Goal: Check status: Check status

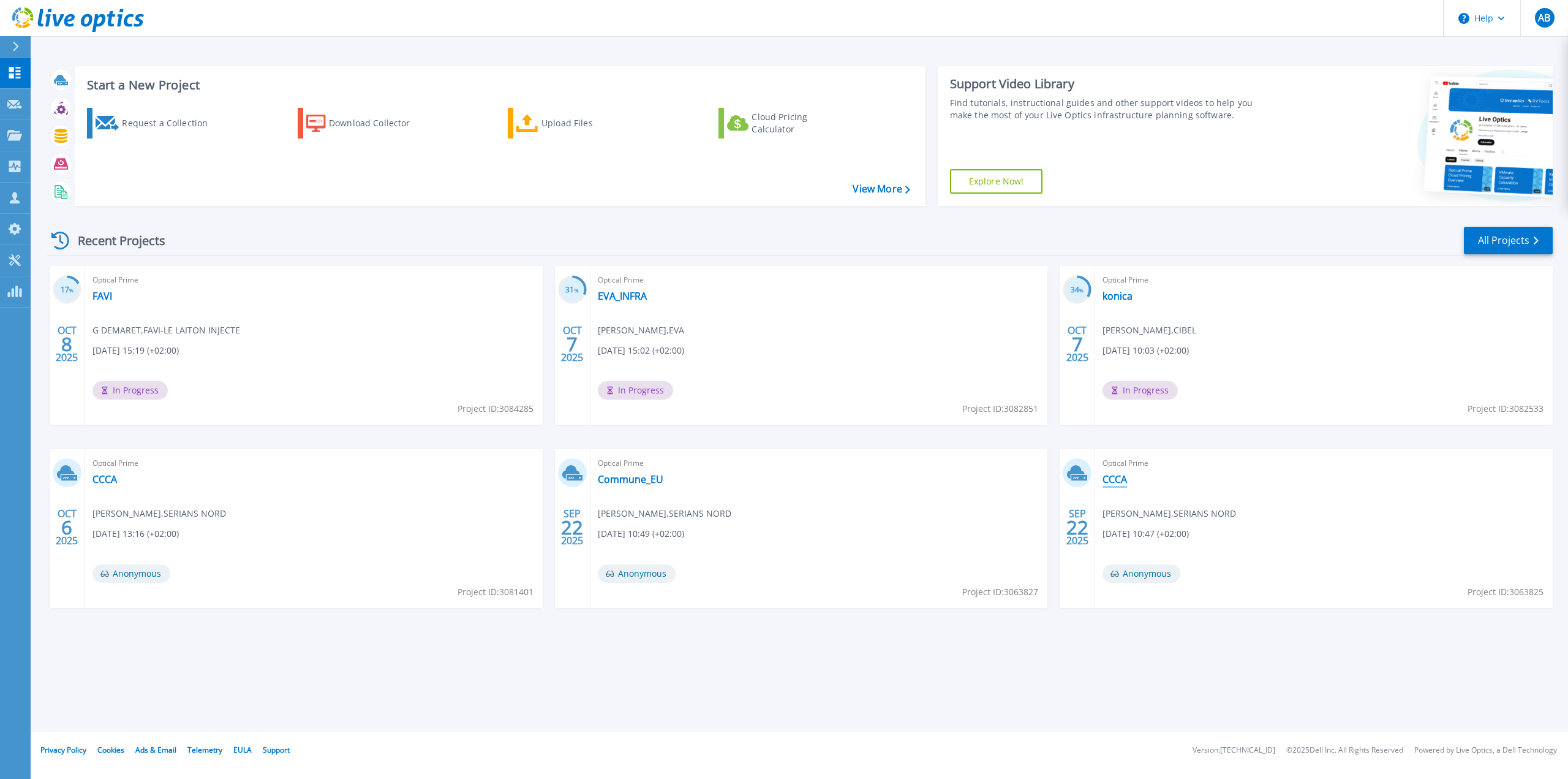
click at [1114, 478] on link "CCCA" at bounding box center [1115, 479] width 24 height 12
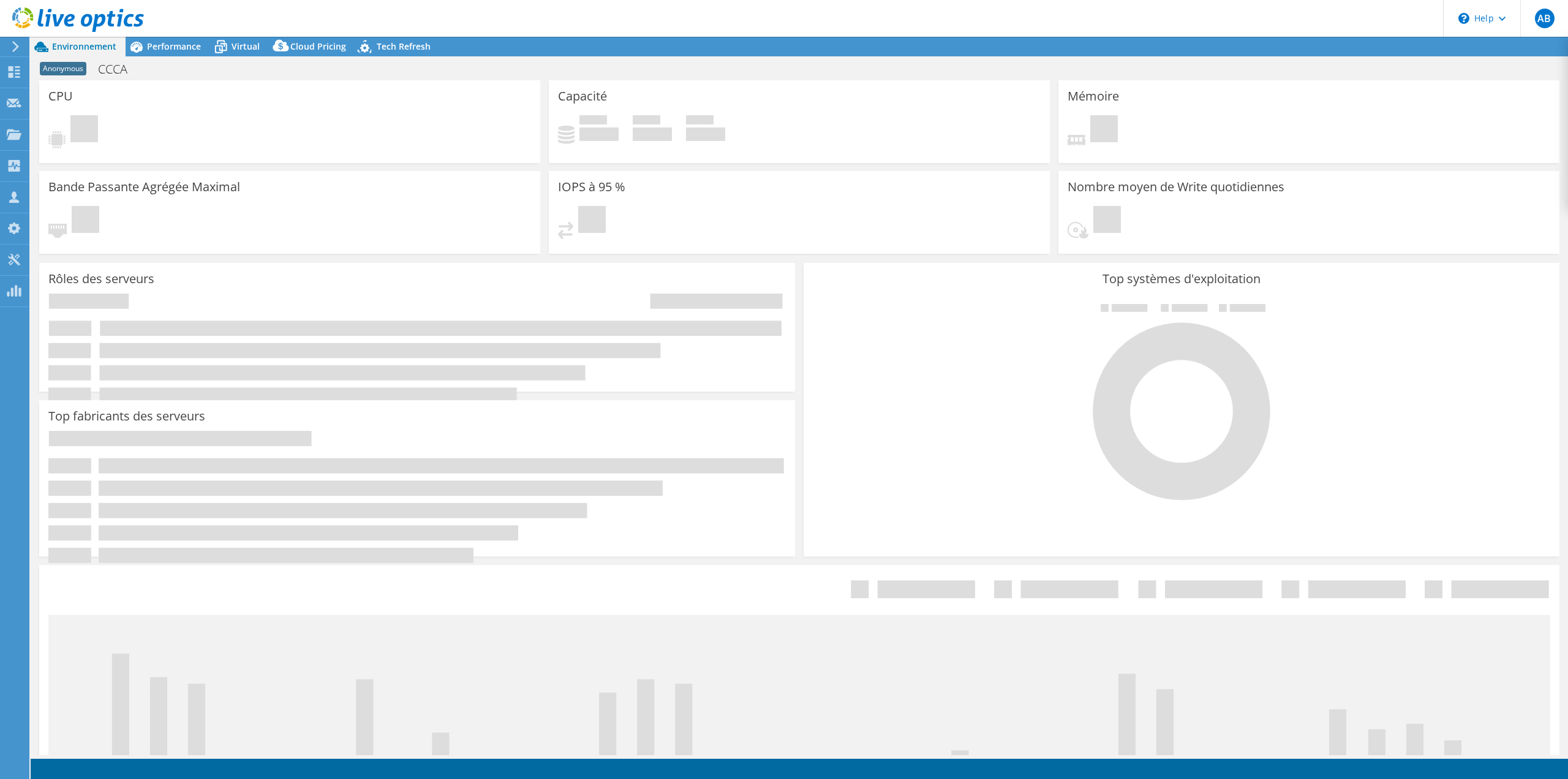
select select "USD"
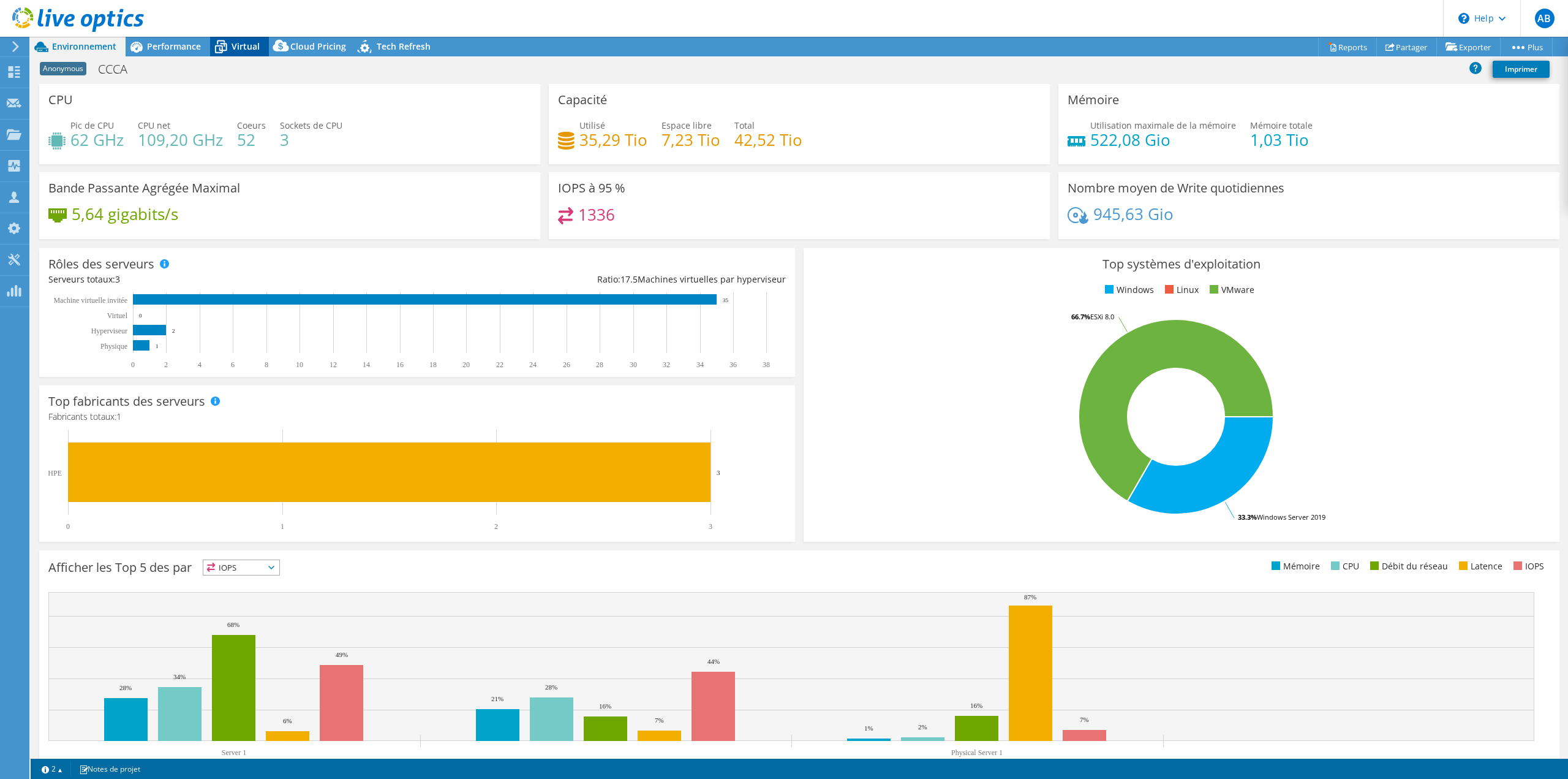
click at [240, 47] on span "Virtual" at bounding box center [245, 46] width 28 height 12
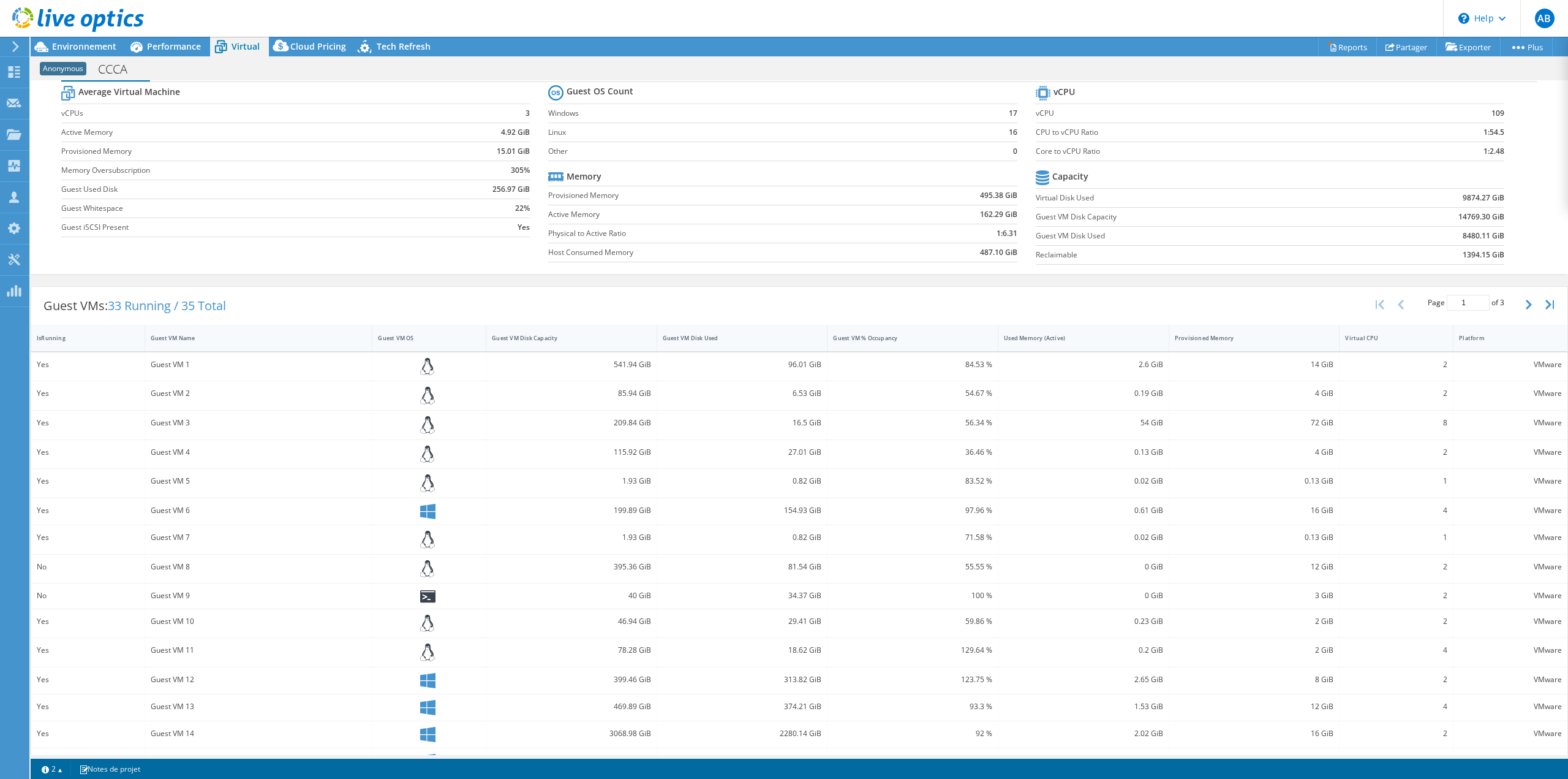
scroll to position [61, 0]
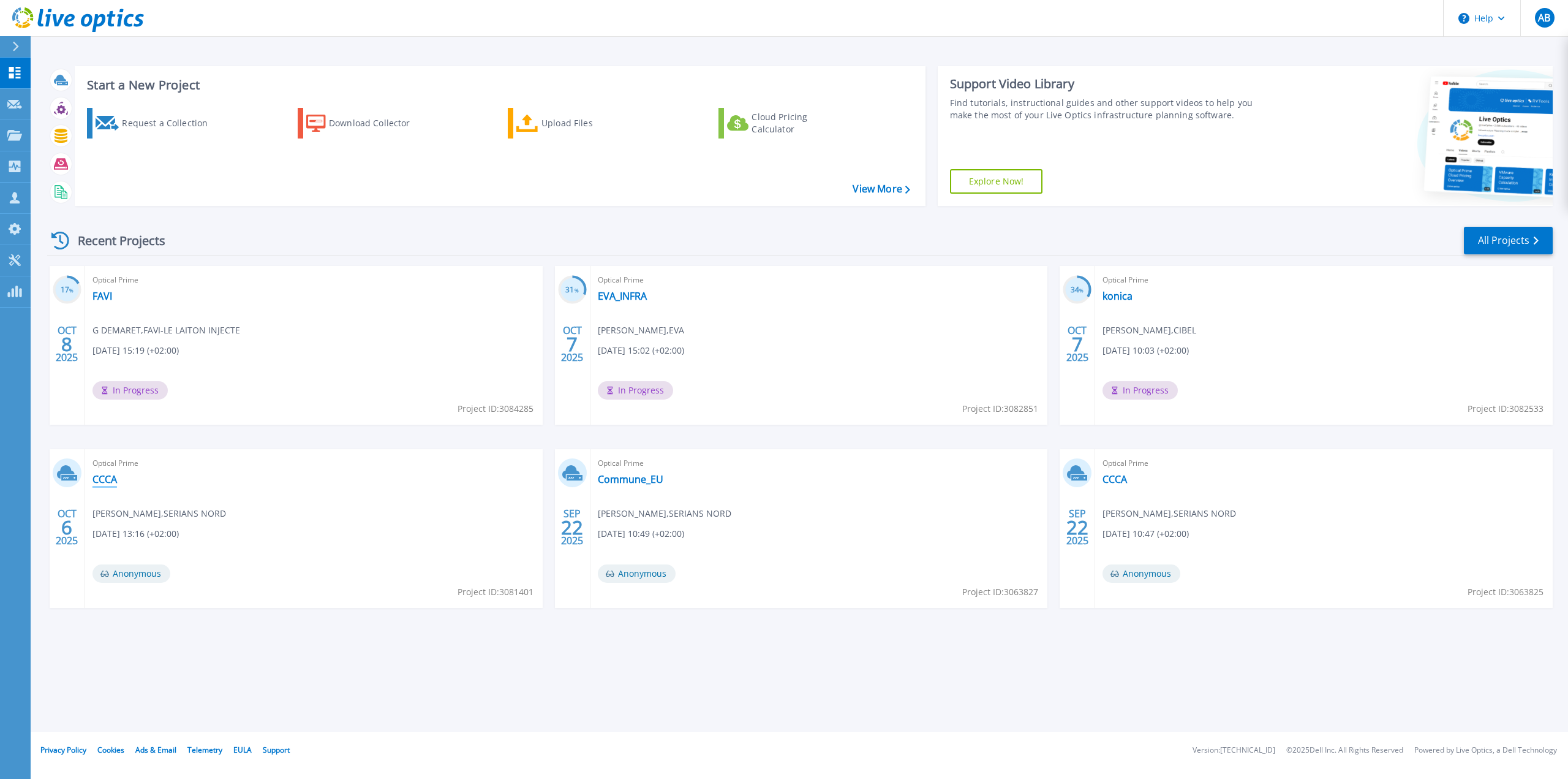
click at [107, 473] on link "CCCA" at bounding box center [105, 479] width 24 height 12
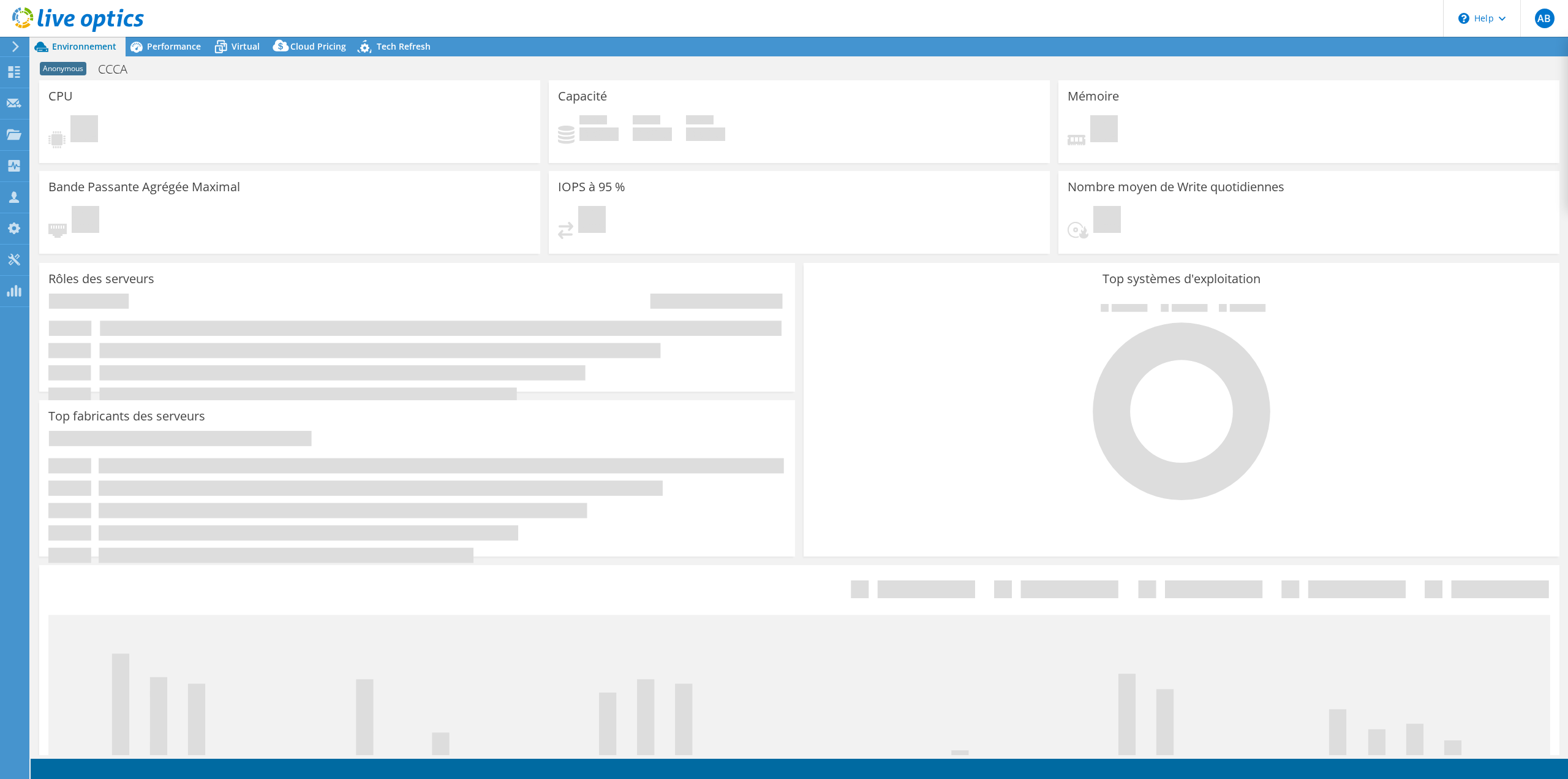
select select "USD"
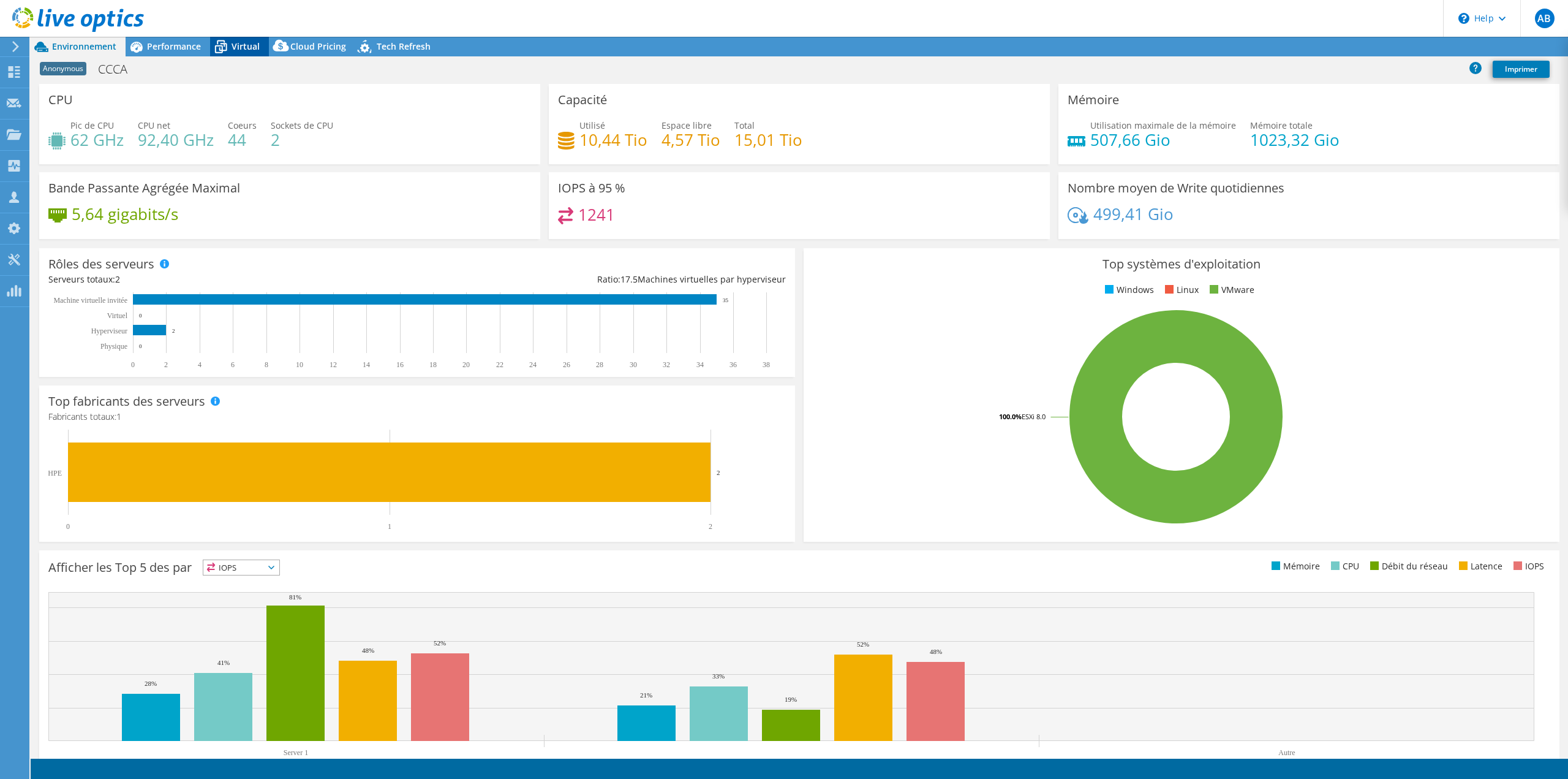
click at [233, 48] on span "Virtual" at bounding box center [245, 46] width 28 height 12
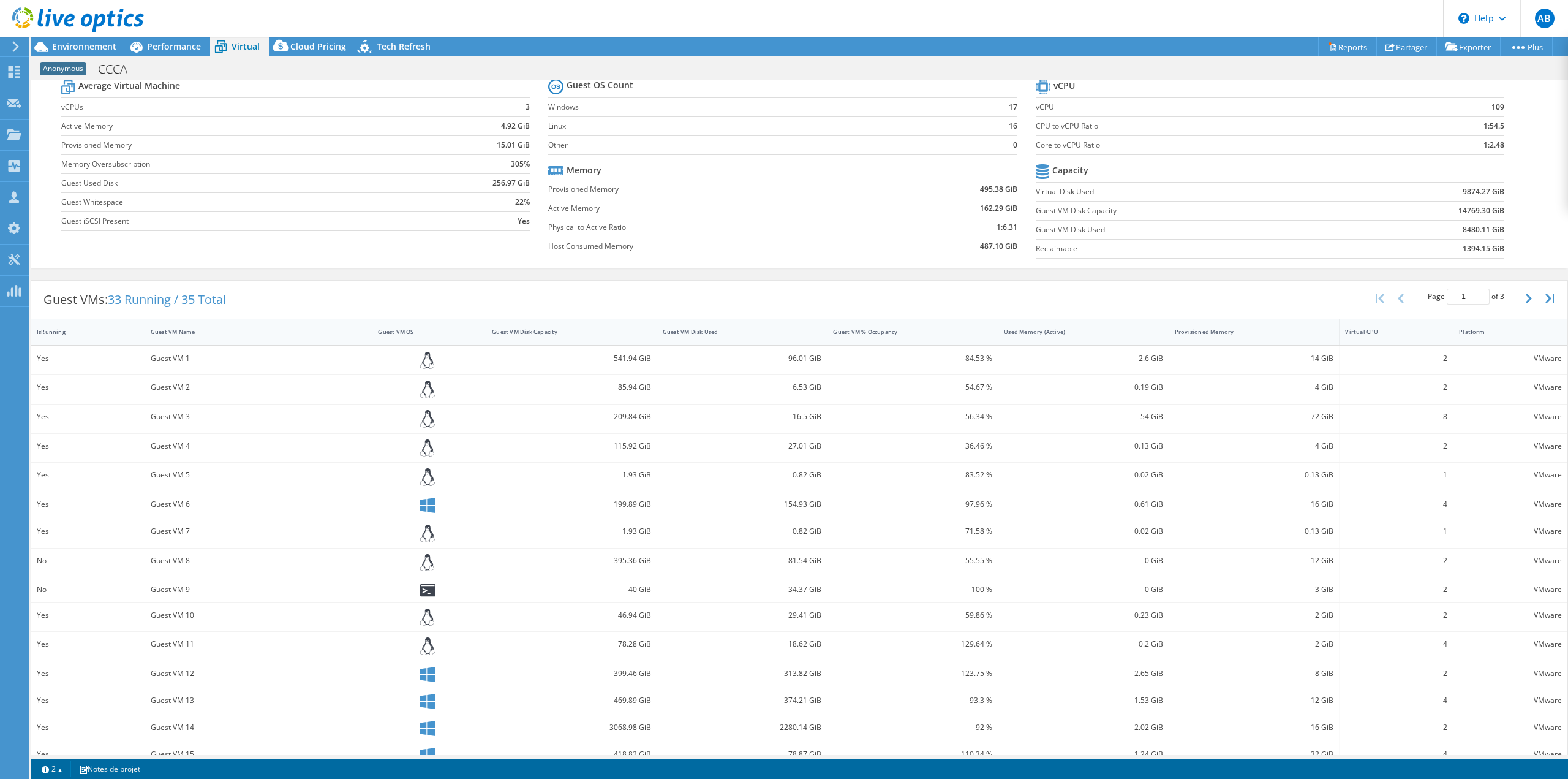
scroll to position [61, 0]
